Goal: Transaction & Acquisition: Subscribe to service/newsletter

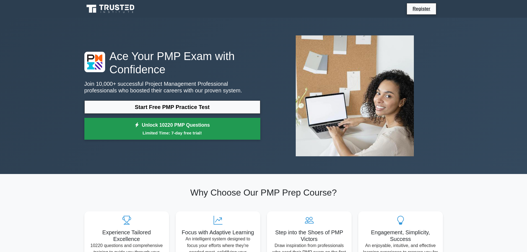
click at [175, 130] on small "Limited Time: 7-day free trial!" at bounding box center [172, 133] width 162 height 6
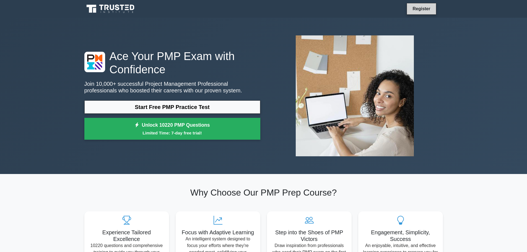
click at [417, 10] on link "Register" at bounding box center [421, 8] width 24 height 7
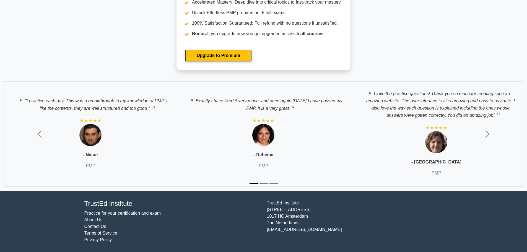
scroll to position [2213, 0]
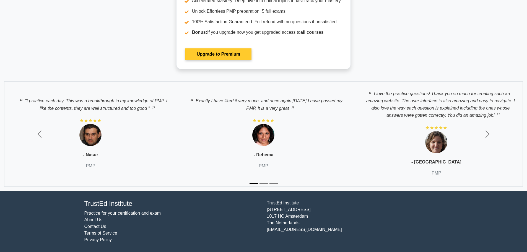
click at [199, 60] on link "Upgrade to Premium" at bounding box center [218, 54] width 66 height 12
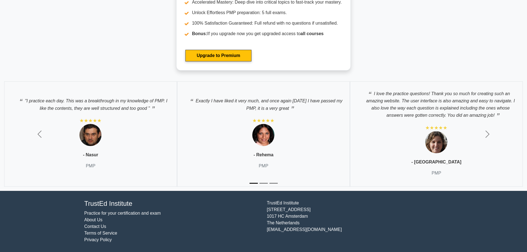
click at [151, 151] on div ""I practice each day. This was a breakthrough in my knowledge of PMP. I like th…" at bounding box center [90, 133] width 173 height 105
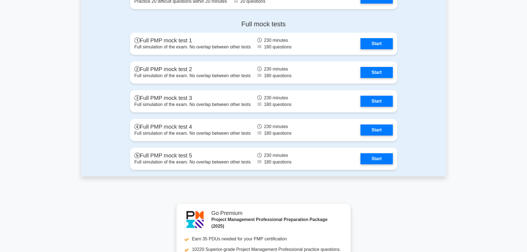
scroll to position [1586, 0]
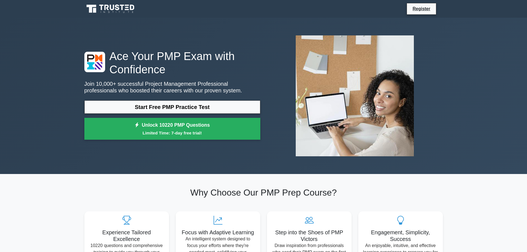
click at [365, 71] on div "Ace Your PMP Exam with Confidence Join 10,000+ successful Project Management Pr…" at bounding box center [263, 96] width 365 height 130
